Goal: Ask a question

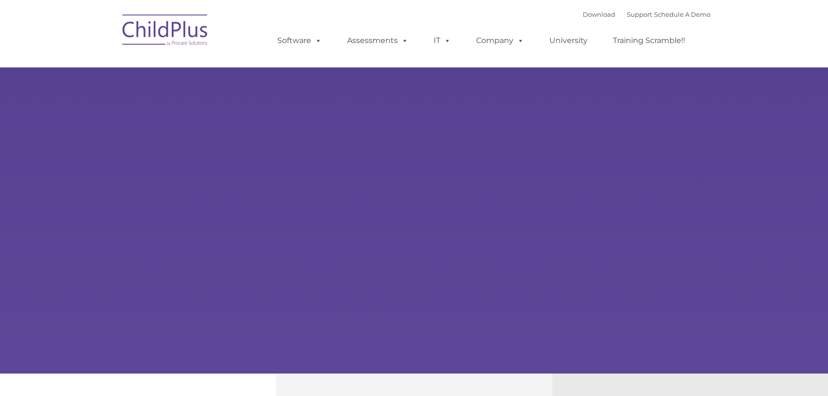
select select "MEDIUM"
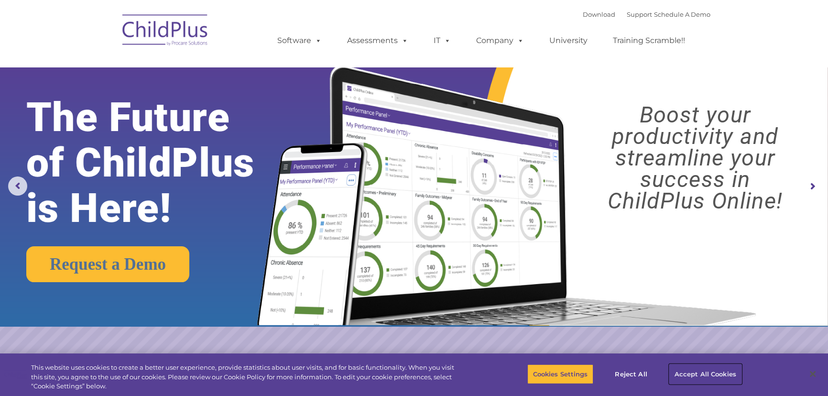
click at [702, 375] on button "Accept All Cookies" at bounding box center [705, 374] width 72 height 20
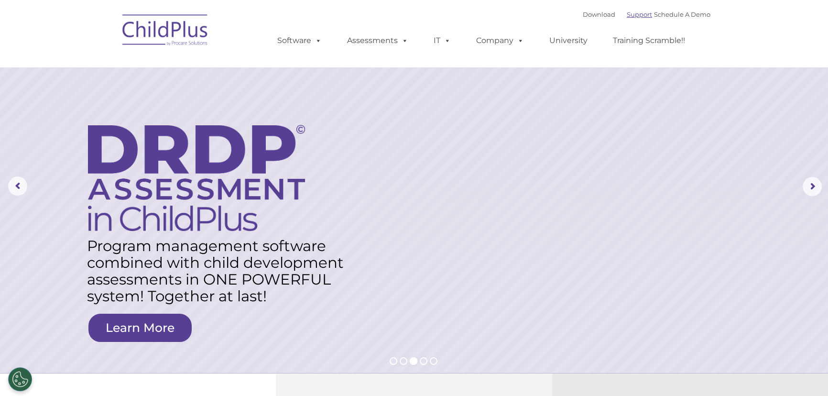
click at [627, 18] on link "Support" at bounding box center [639, 15] width 25 height 8
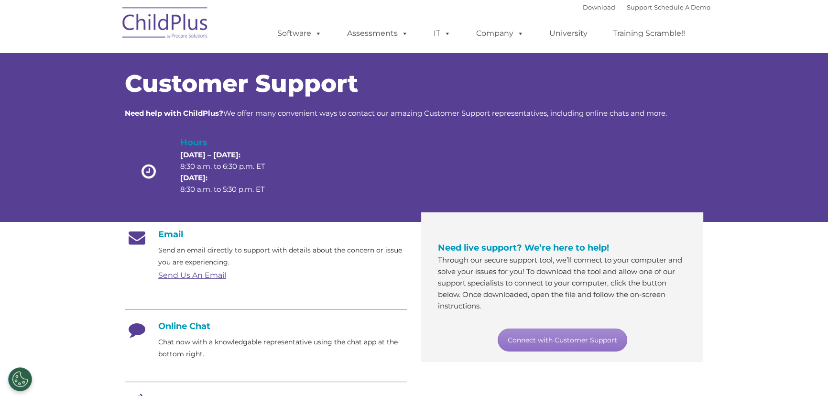
scroll to position [87, 0]
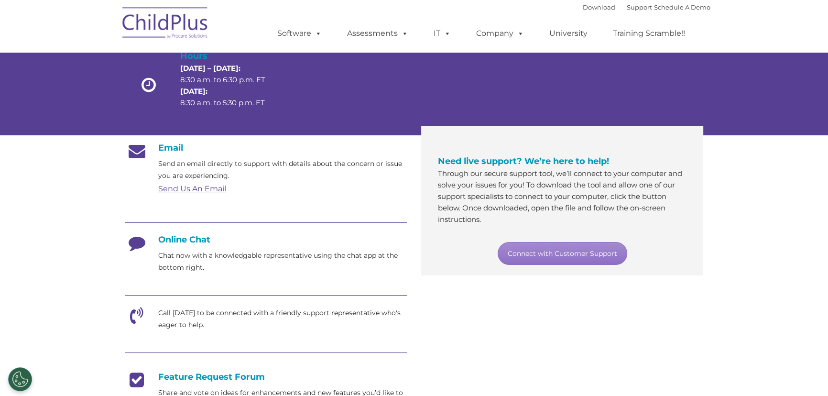
click at [144, 244] on icon at bounding box center [137, 246] width 24 height 24
click at [176, 232] on div at bounding box center [266, 224] width 282 height 22
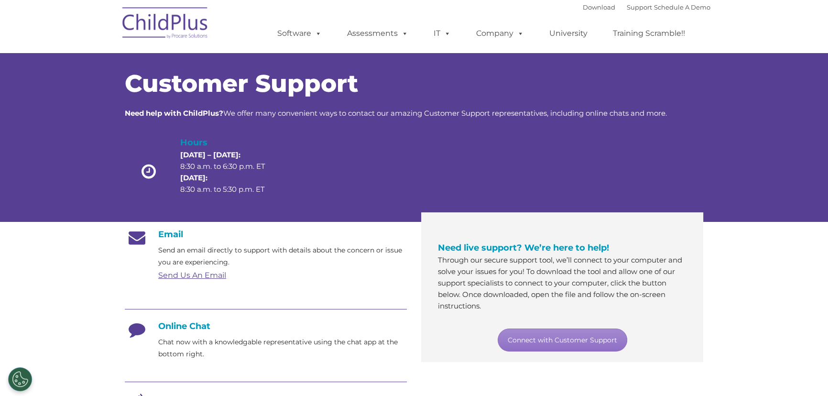
click at [236, 30] on div "Download Support | Schedule A Demo  MENU MENU Software ChildPlus: The original…" at bounding box center [414, 26] width 593 height 53
